Goal: Task Accomplishment & Management: Use online tool/utility

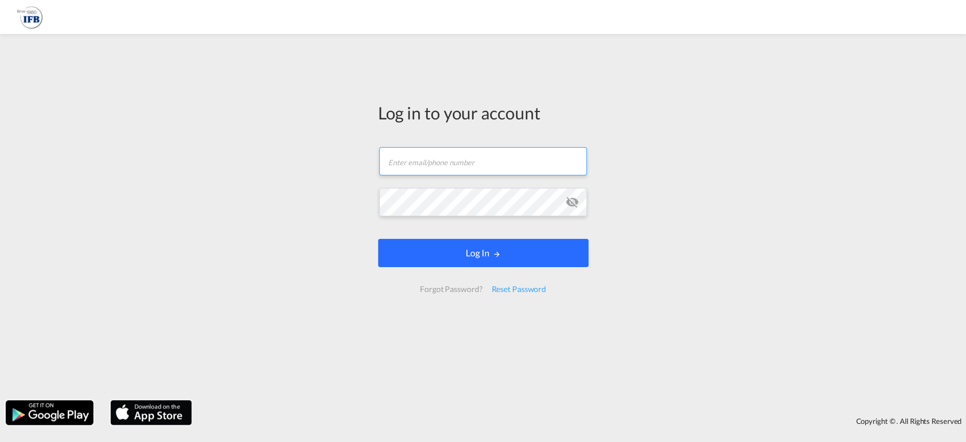
type input "[EMAIL_ADDRESS][PERSON_NAME][DOMAIN_NAME]"
click at [469, 256] on button "Log In" at bounding box center [483, 253] width 211 height 28
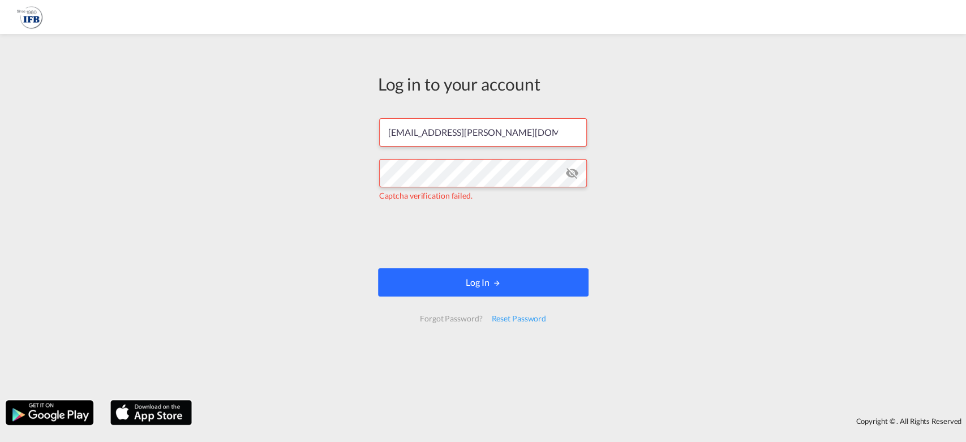
click at [439, 277] on button "Log In" at bounding box center [483, 282] width 211 height 28
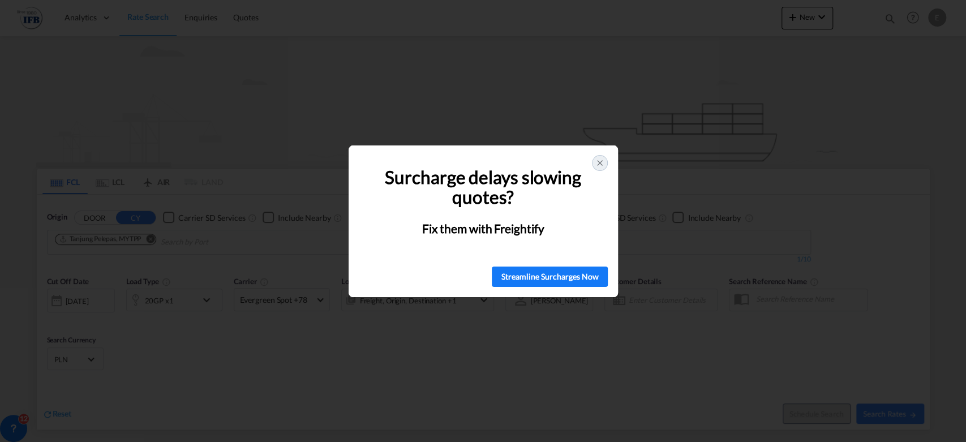
click at [598, 160] on icon at bounding box center [599, 162] width 9 height 9
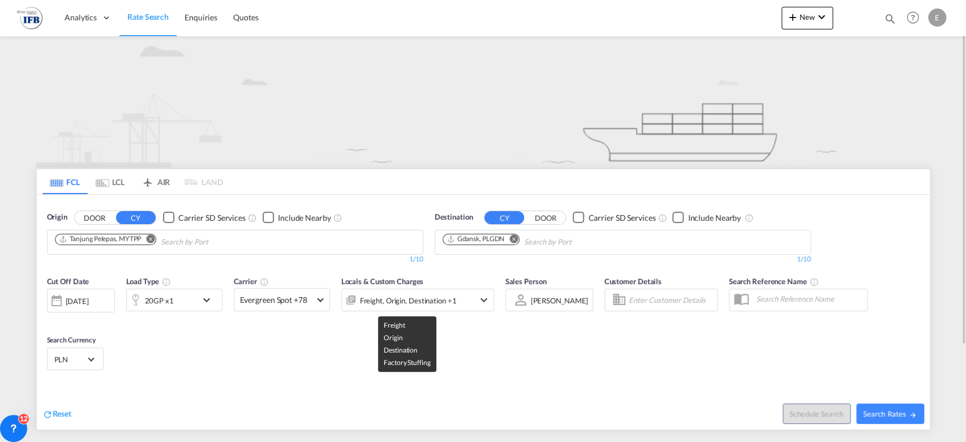
scroll to position [63, 0]
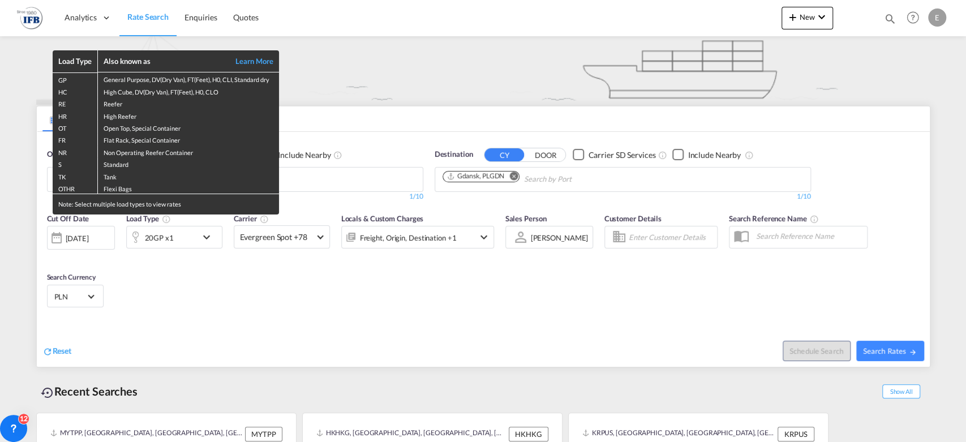
click at [160, 308] on div "Load Type Also known as Learn More GP General Purpose, DV(Dry Van), FT(Feet), H…" at bounding box center [483, 221] width 966 height 442
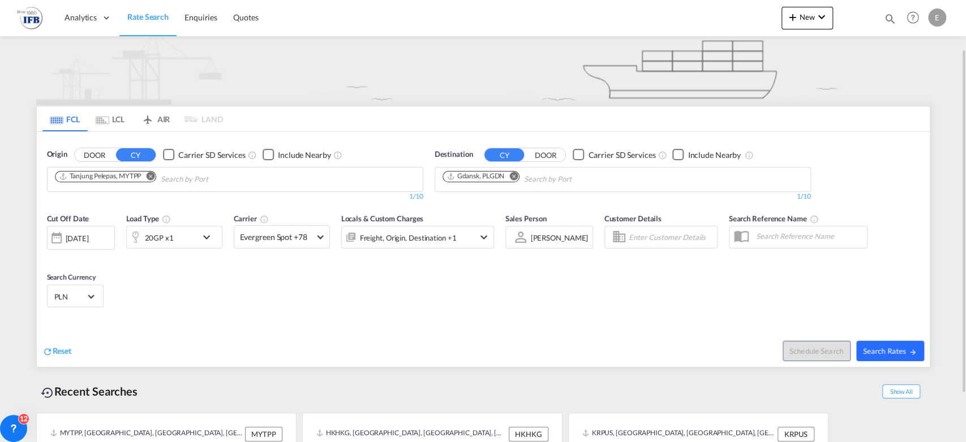
click at [895, 347] on span "Search Rates" at bounding box center [890, 350] width 54 height 9
type input "MYTPP to PLGDN / [DATE]"
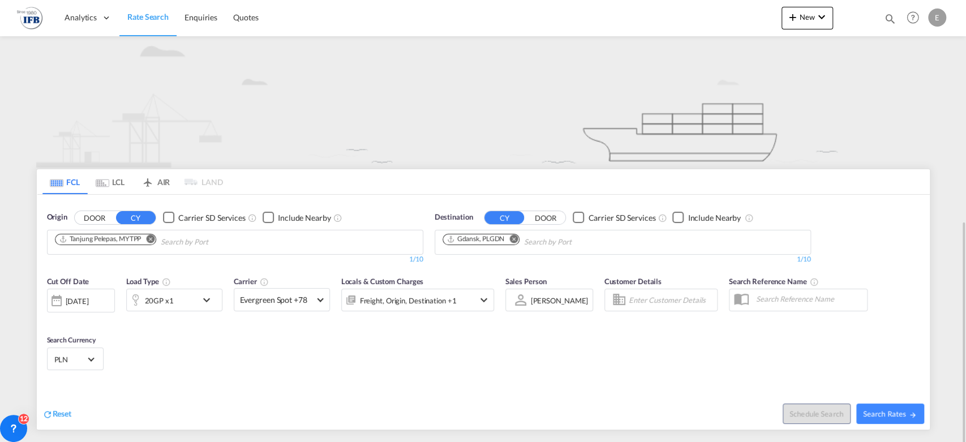
scroll to position [124, 0]
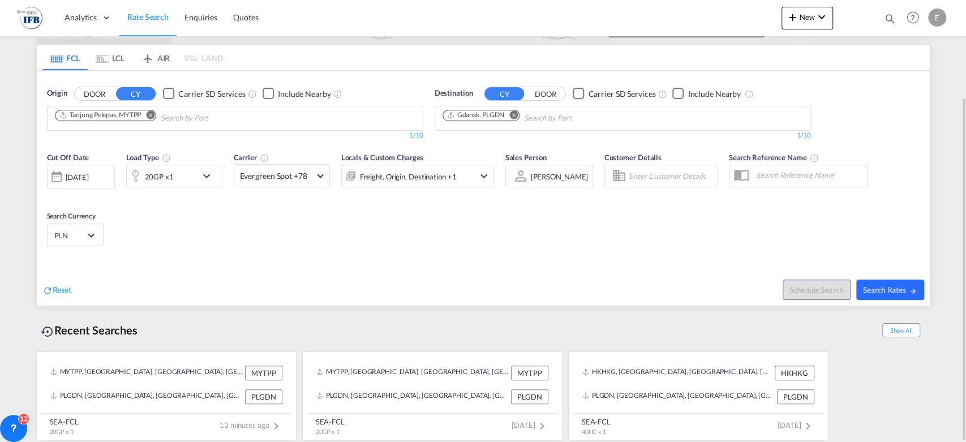
click at [902, 286] on span "Search Rates" at bounding box center [890, 289] width 54 height 9
type input "MYTPP to PLGDN / [DATE]"
